Goal: Information Seeking & Learning: Check status

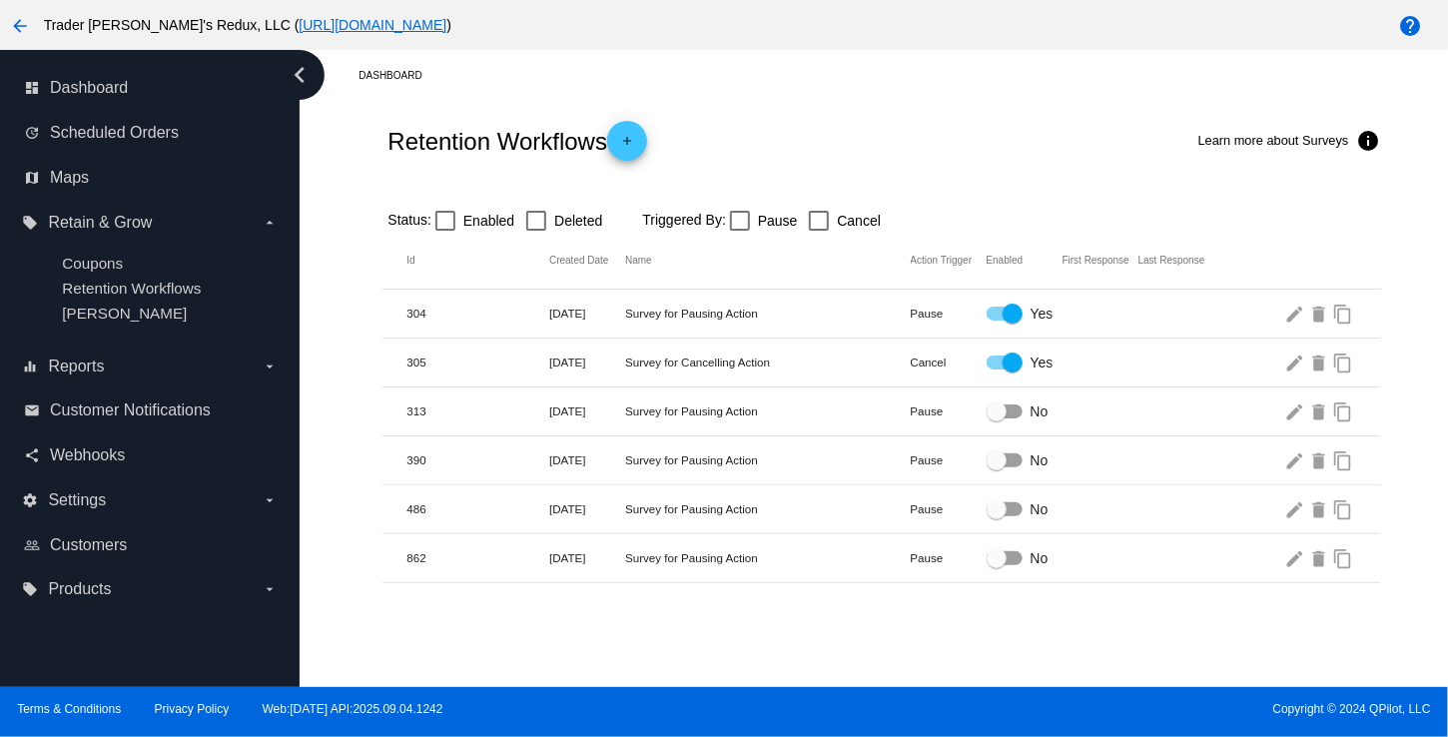
click at [103, 298] on ul "Coupons Retention Workflows [PERSON_NAME]" at bounding box center [149, 288] width 255 height 99
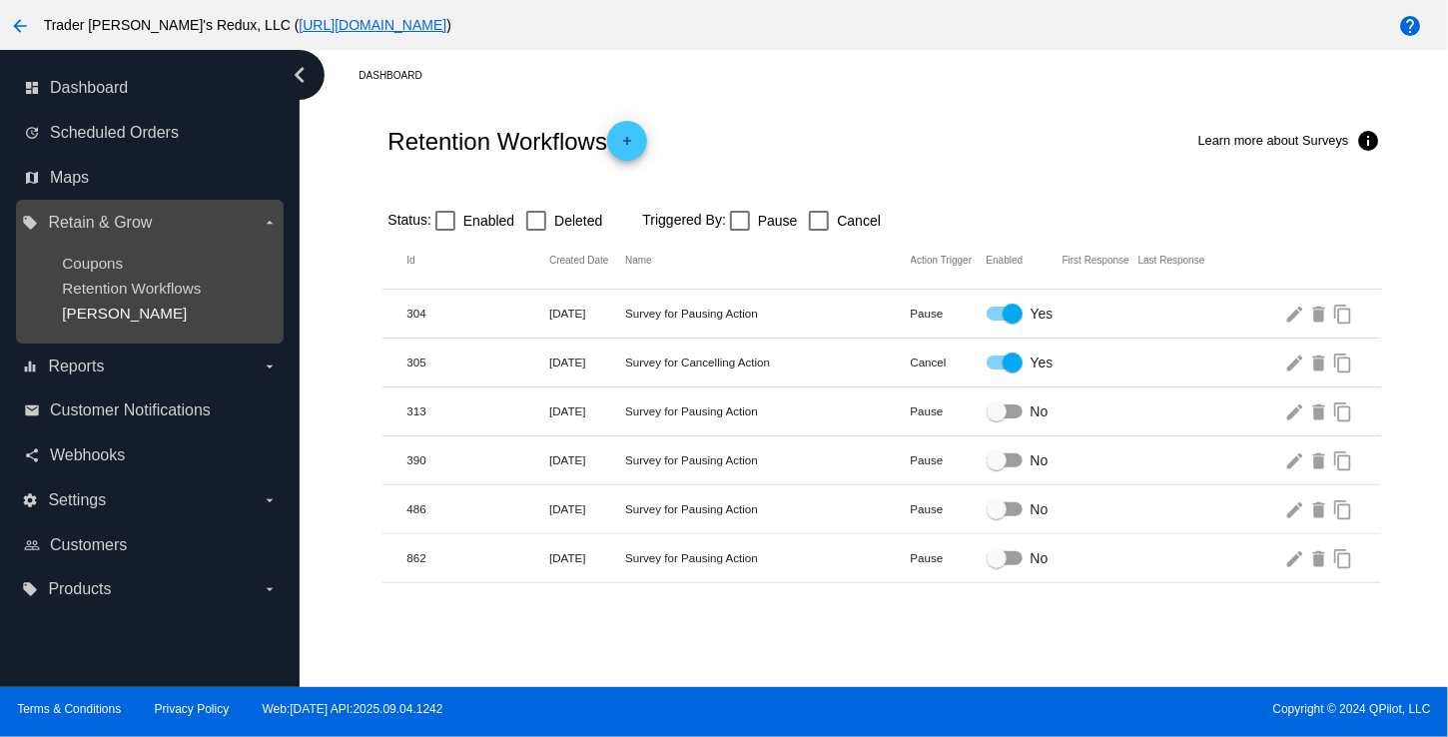
click at [110, 311] on span "[PERSON_NAME]" at bounding box center [124, 313] width 125 height 17
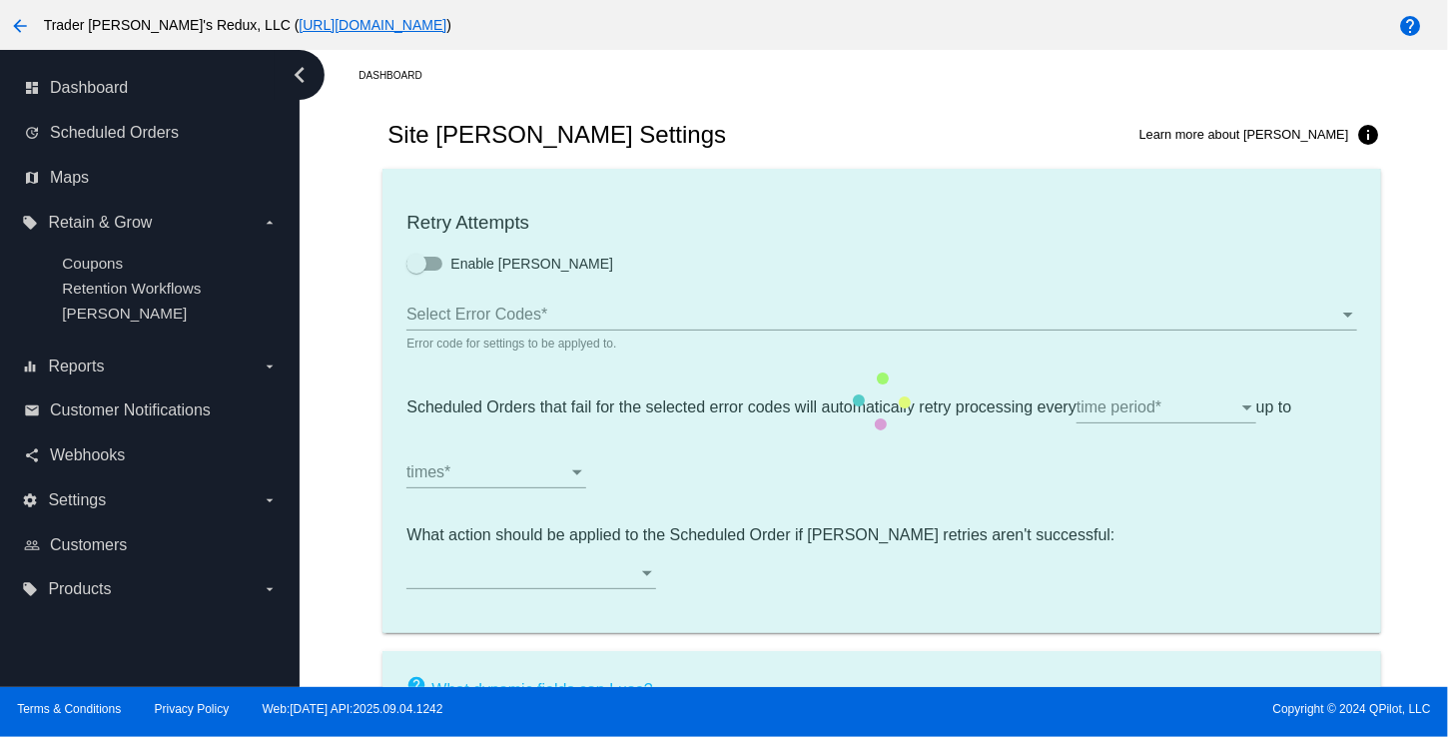
type input "If no changes are made, we will automatically retry processing your {{Scheduled…"
type input "If no changes are made, we will automatically {{DunningAction}} your {{Schedule…"
type input "Your {{ScheduledOrder}} was {{DunningAction}}."
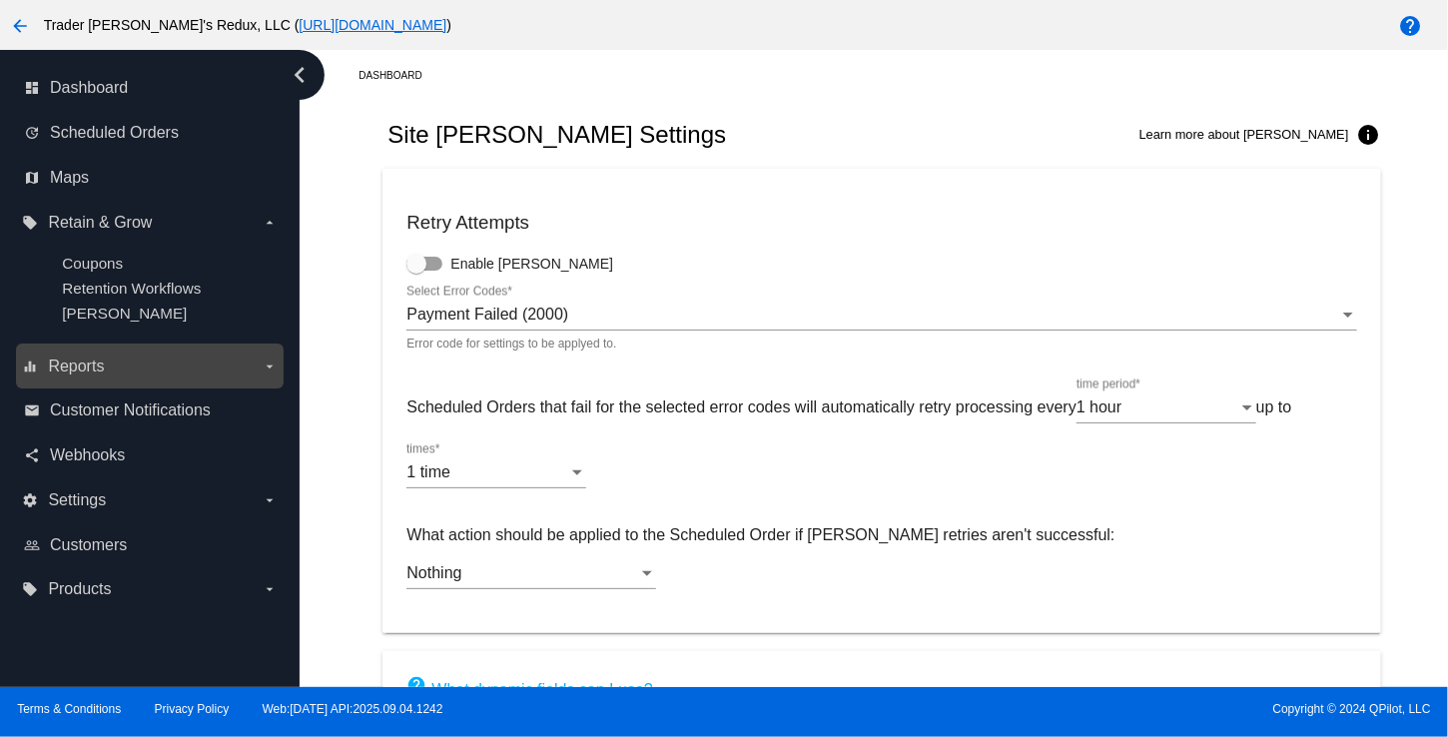
click at [73, 366] on span "Reports" at bounding box center [76, 366] width 56 height 18
click at [0, 0] on input "equalizer Reports arrow_drop_down" at bounding box center [0, 0] width 0 height 0
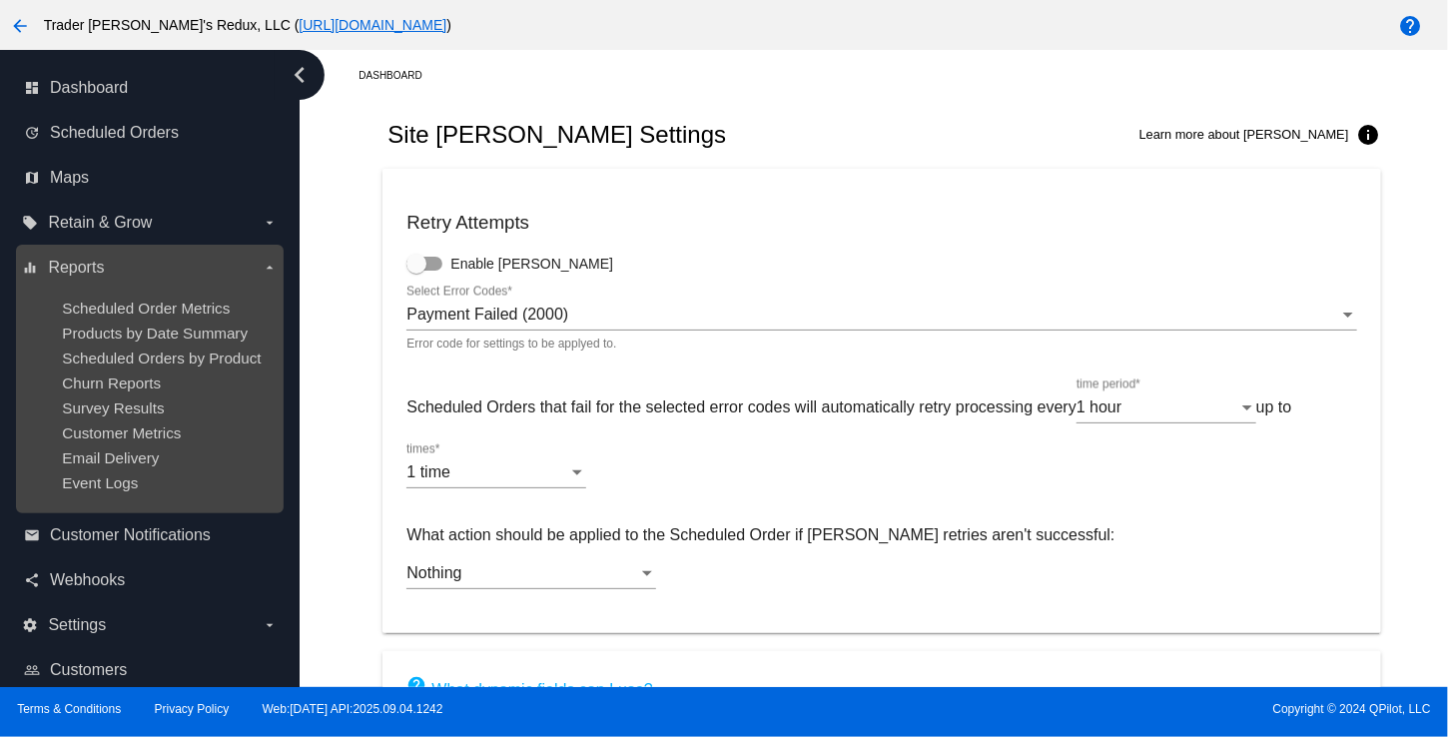
click at [88, 395] on ul "Scheduled Order Metrics Products by Date Summary Scheduled Orders by Product Ch…" at bounding box center [149, 396] width 255 height 224
click at [82, 379] on span "Churn Reports" at bounding box center [111, 382] width 99 height 17
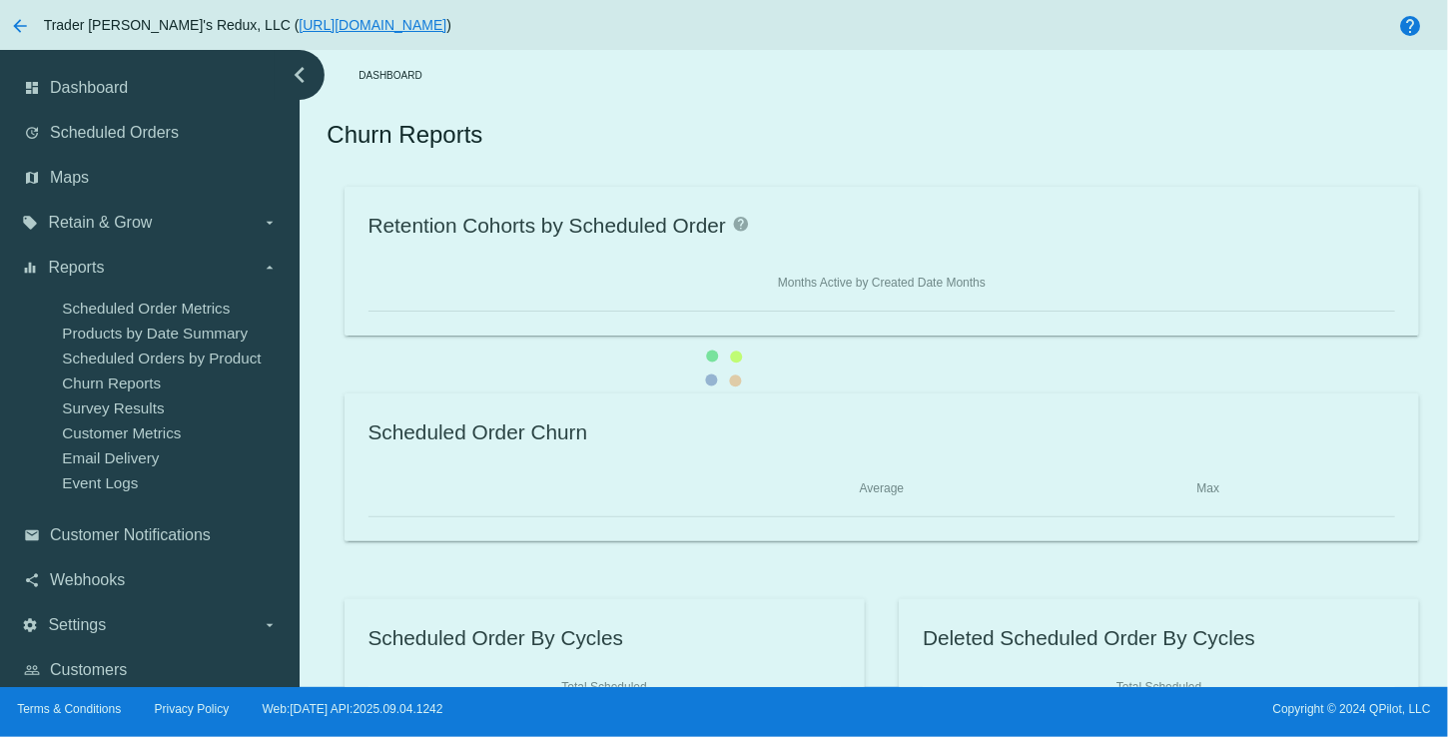
click at [327, 346] on div "Retention Cohorts by Scheduled Order help Months Active by Created Date Months …" at bounding box center [881, 467] width 1109 height 560
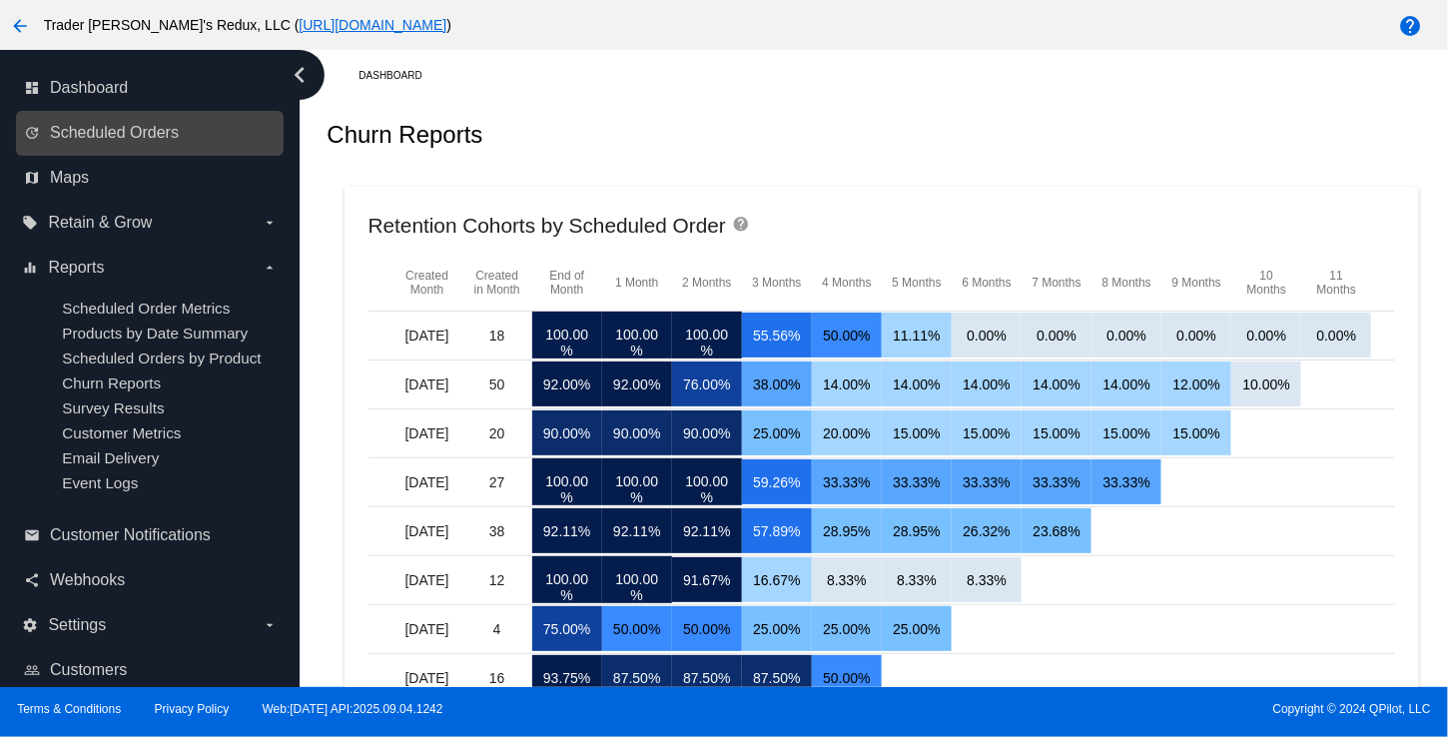
click at [186, 134] on link "update Scheduled Orders" at bounding box center [151, 133] width 254 height 32
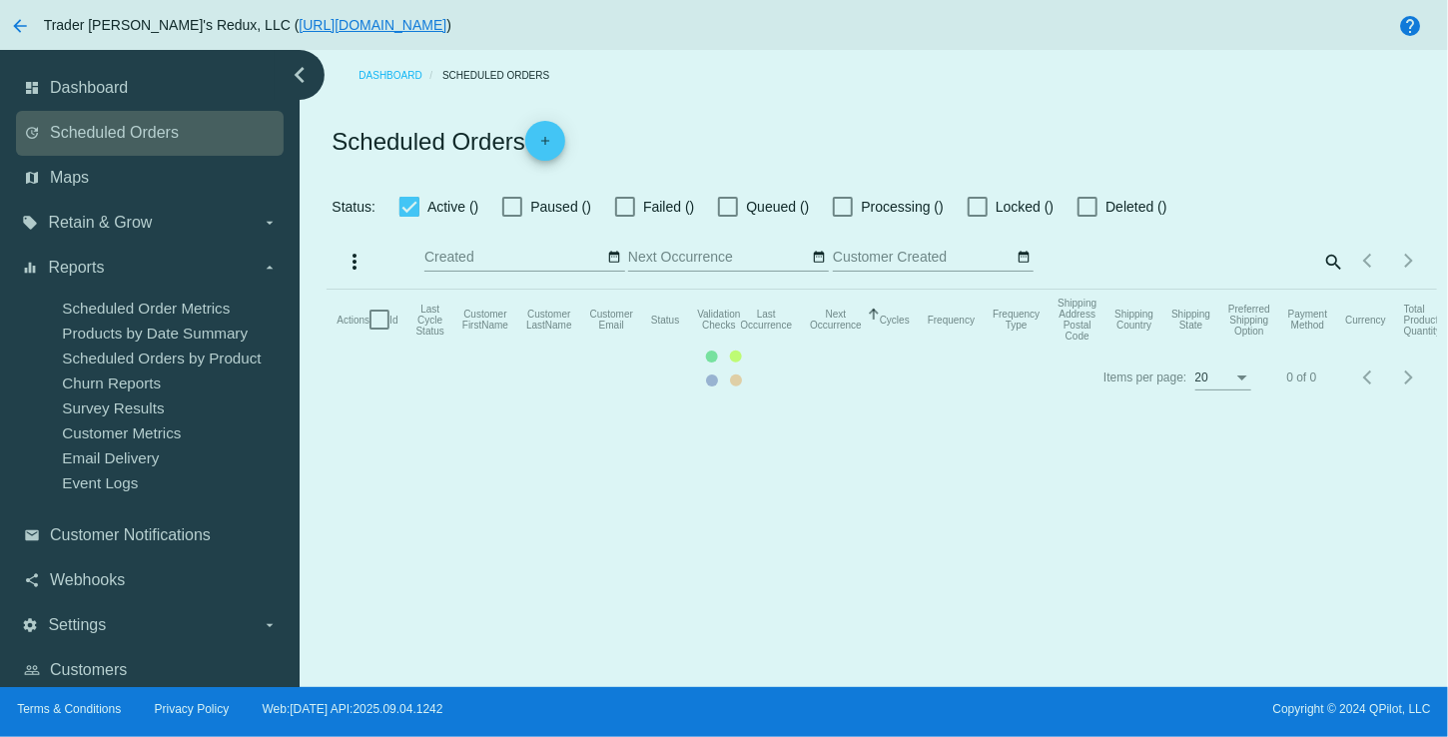
checkbox input "false"
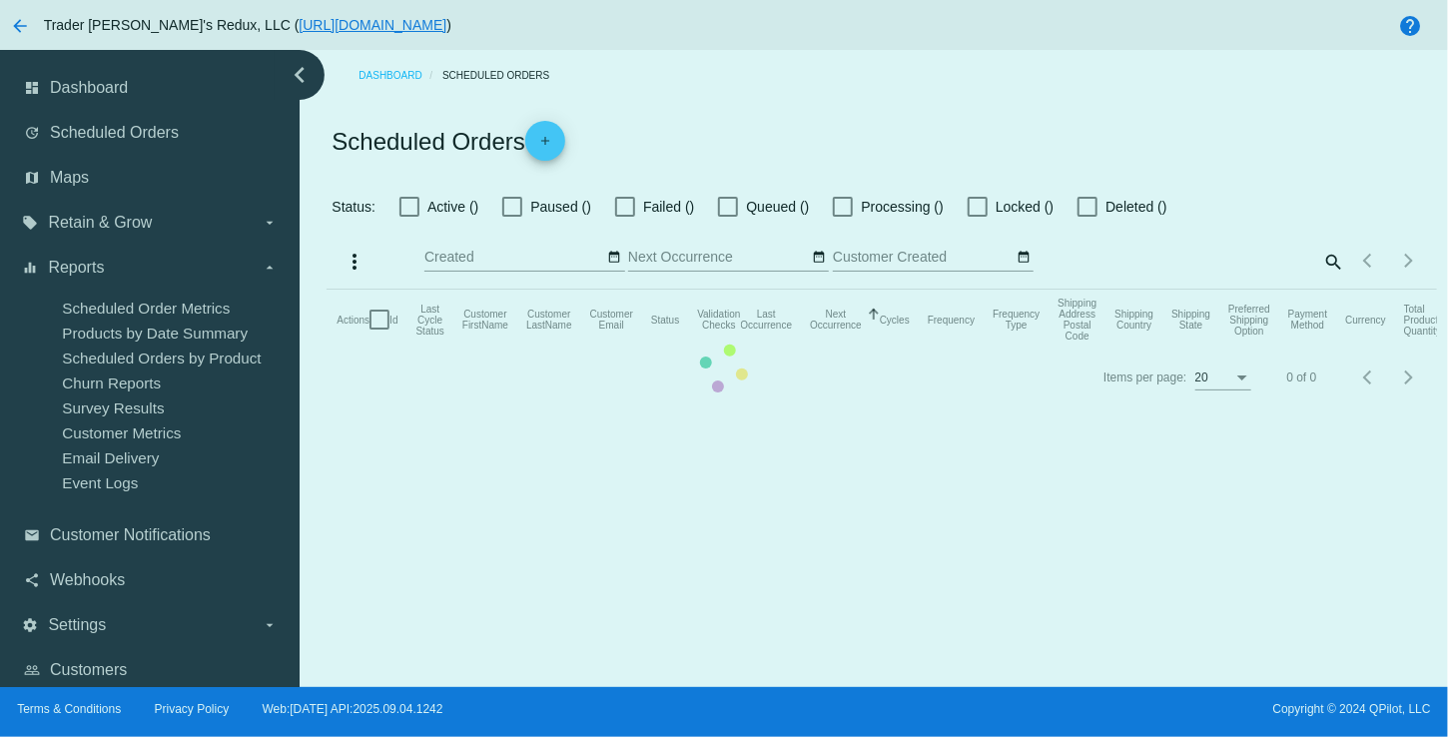
click at [806, 290] on mat-table "Actions Id Last Cycle Status Customer FirstName Customer LastName Customer Emai…" at bounding box center [881, 320] width 1109 height 60
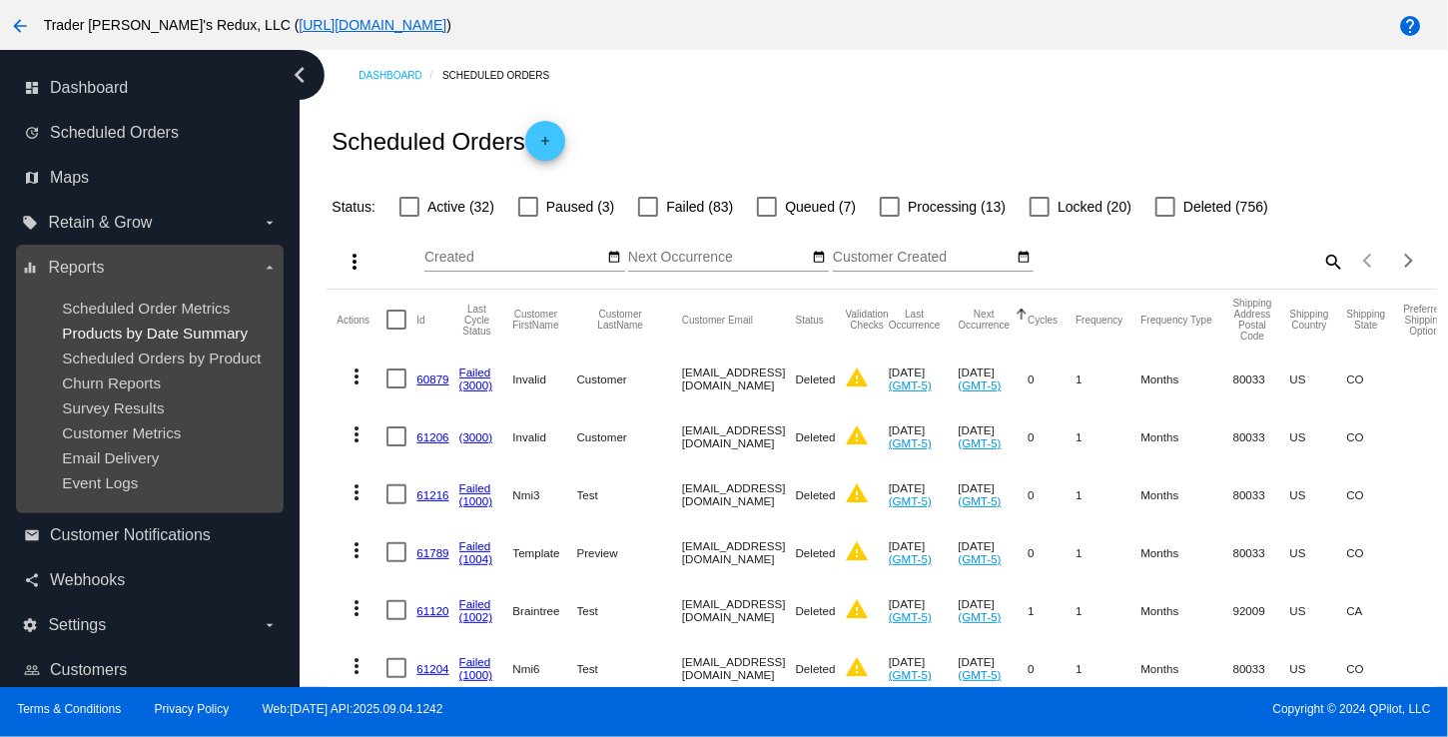
click at [172, 337] on span "Products by Date Summary" at bounding box center [155, 333] width 186 height 17
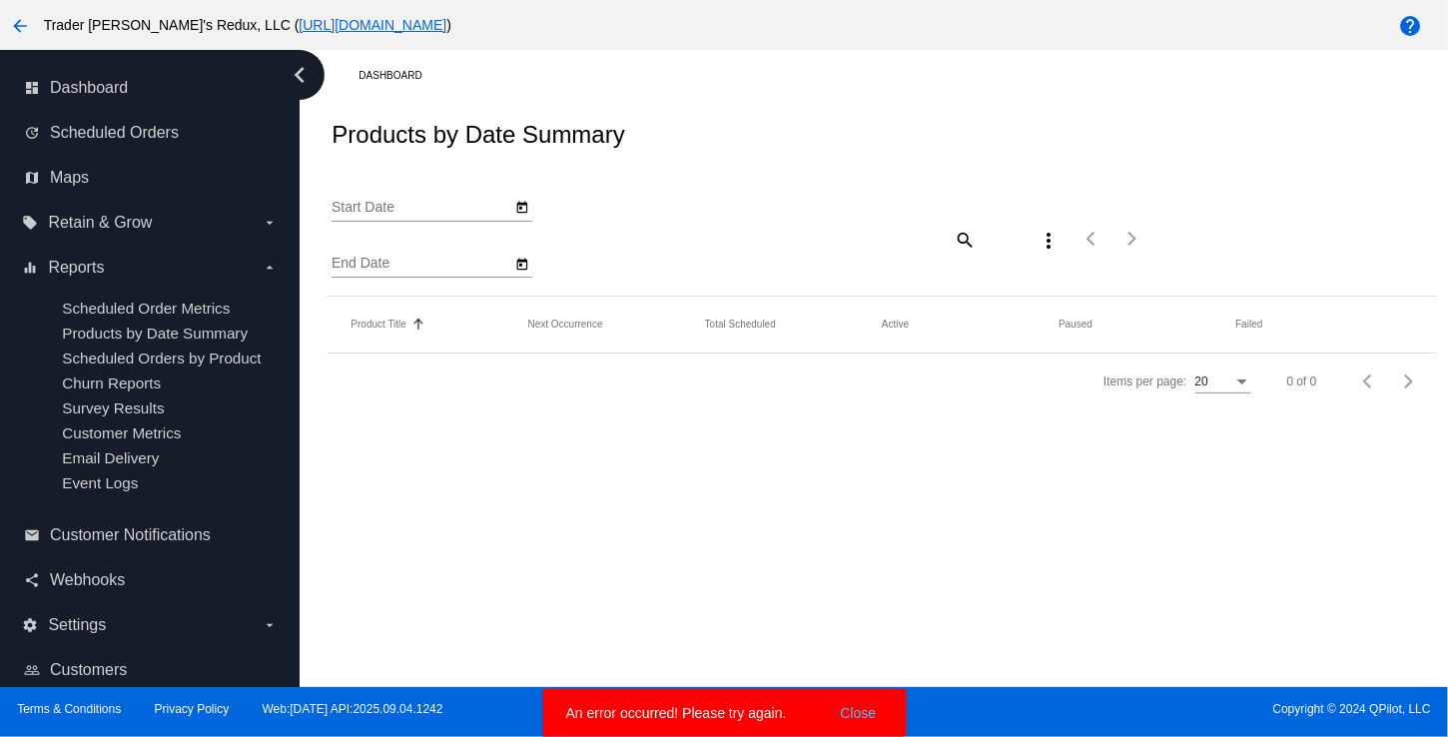
click at [965, 190] on div "Start Date End Date search more_vert Items per page: 20 0 of 0" at bounding box center [881, 232] width 1109 height 127
